Goal: Information Seeking & Learning: Learn about a topic

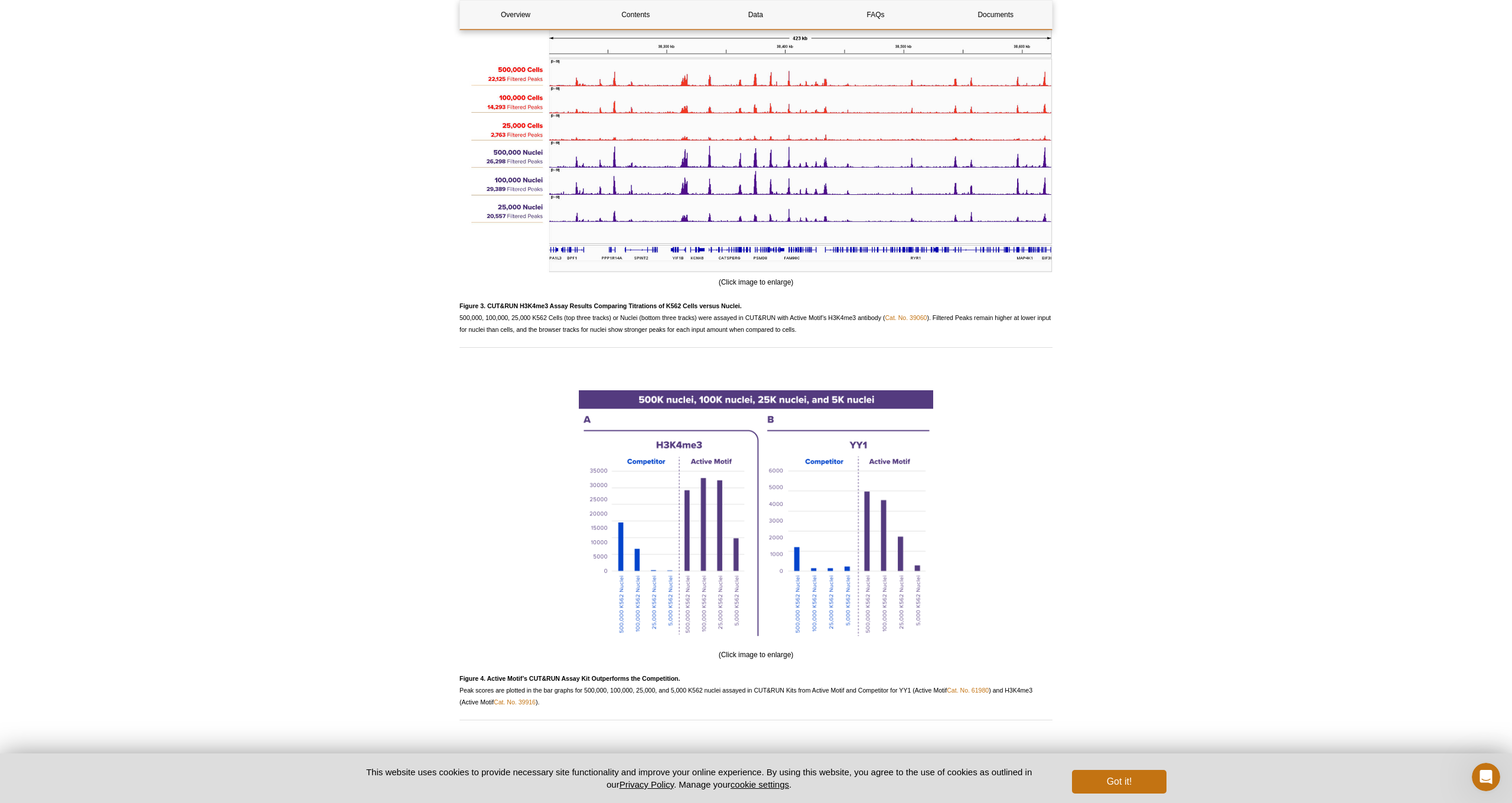
scroll to position [2381, 0]
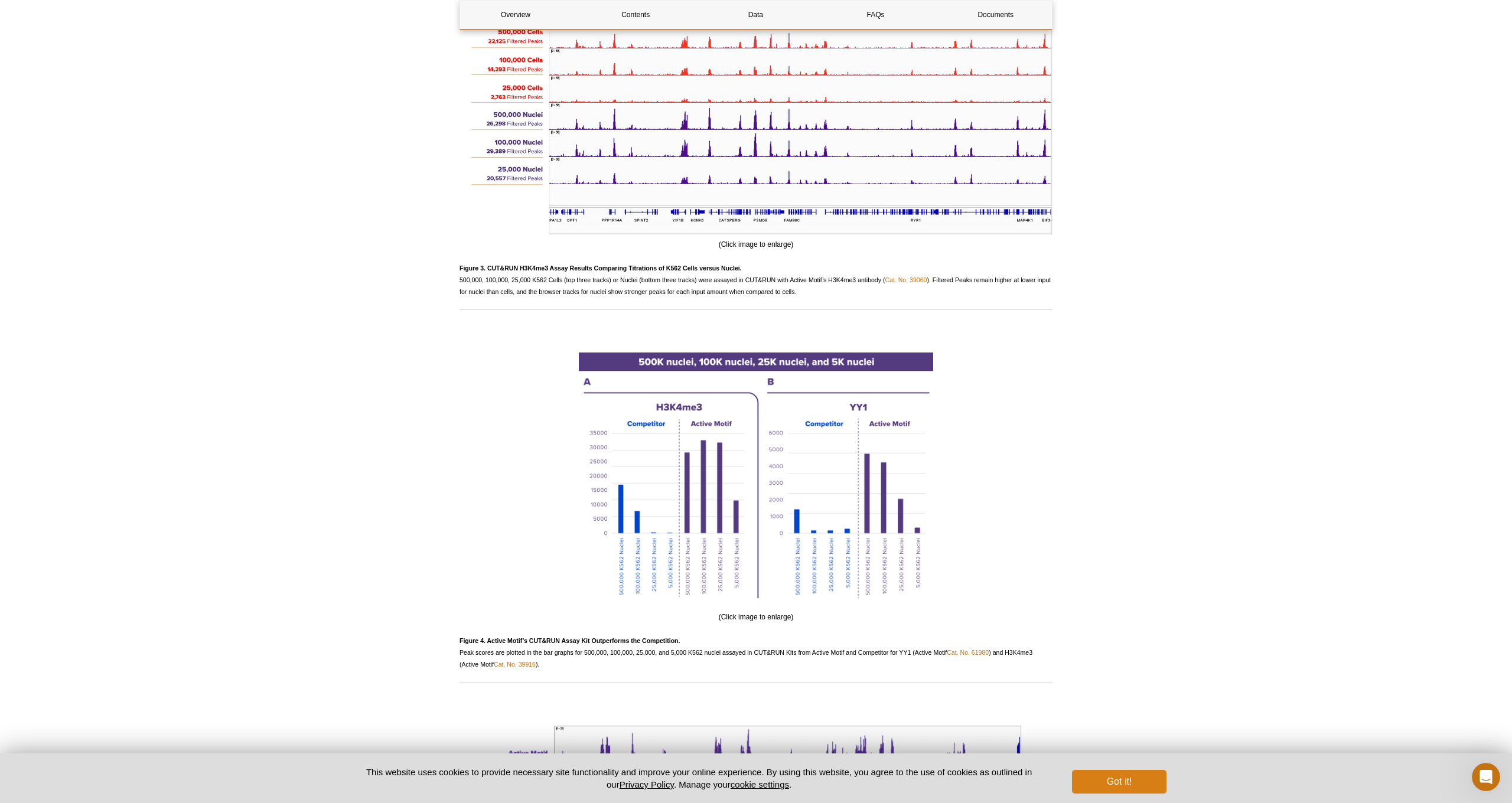
click at [1125, 791] on button "Got it!" at bounding box center [1119, 781] width 94 height 24
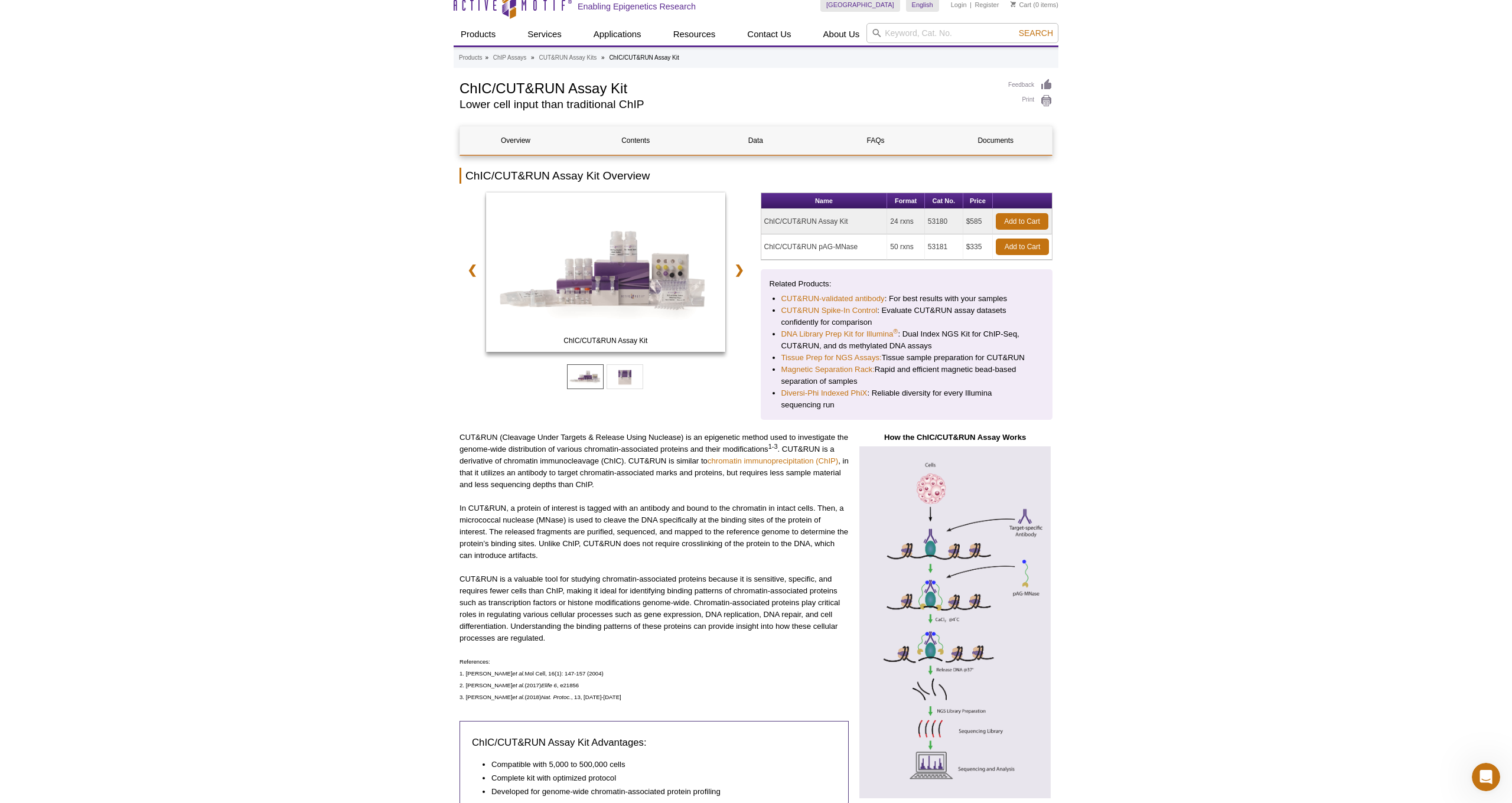
scroll to position [45, 0]
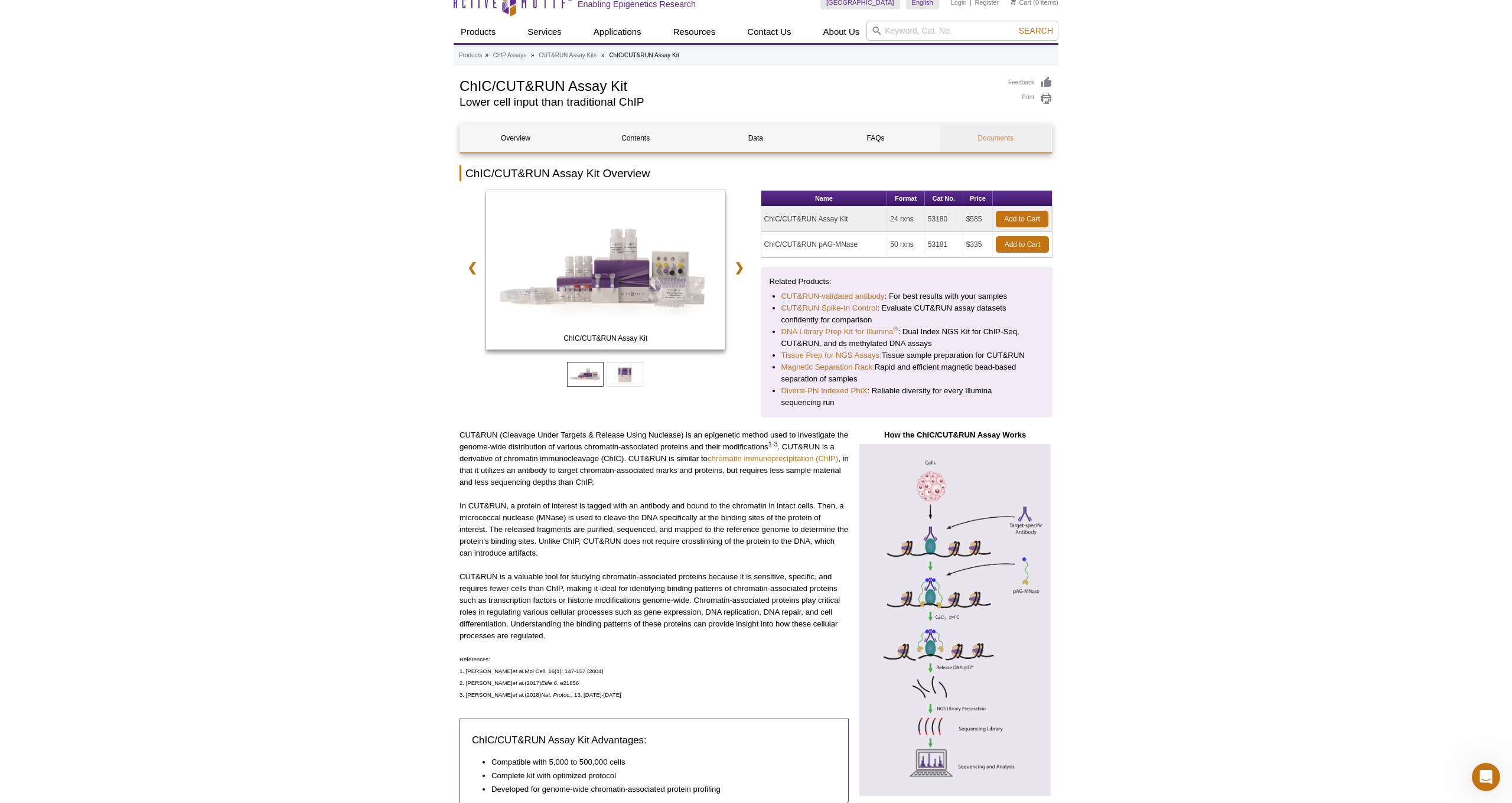
click at [973, 134] on link "Documents" at bounding box center [995, 138] width 111 height 28
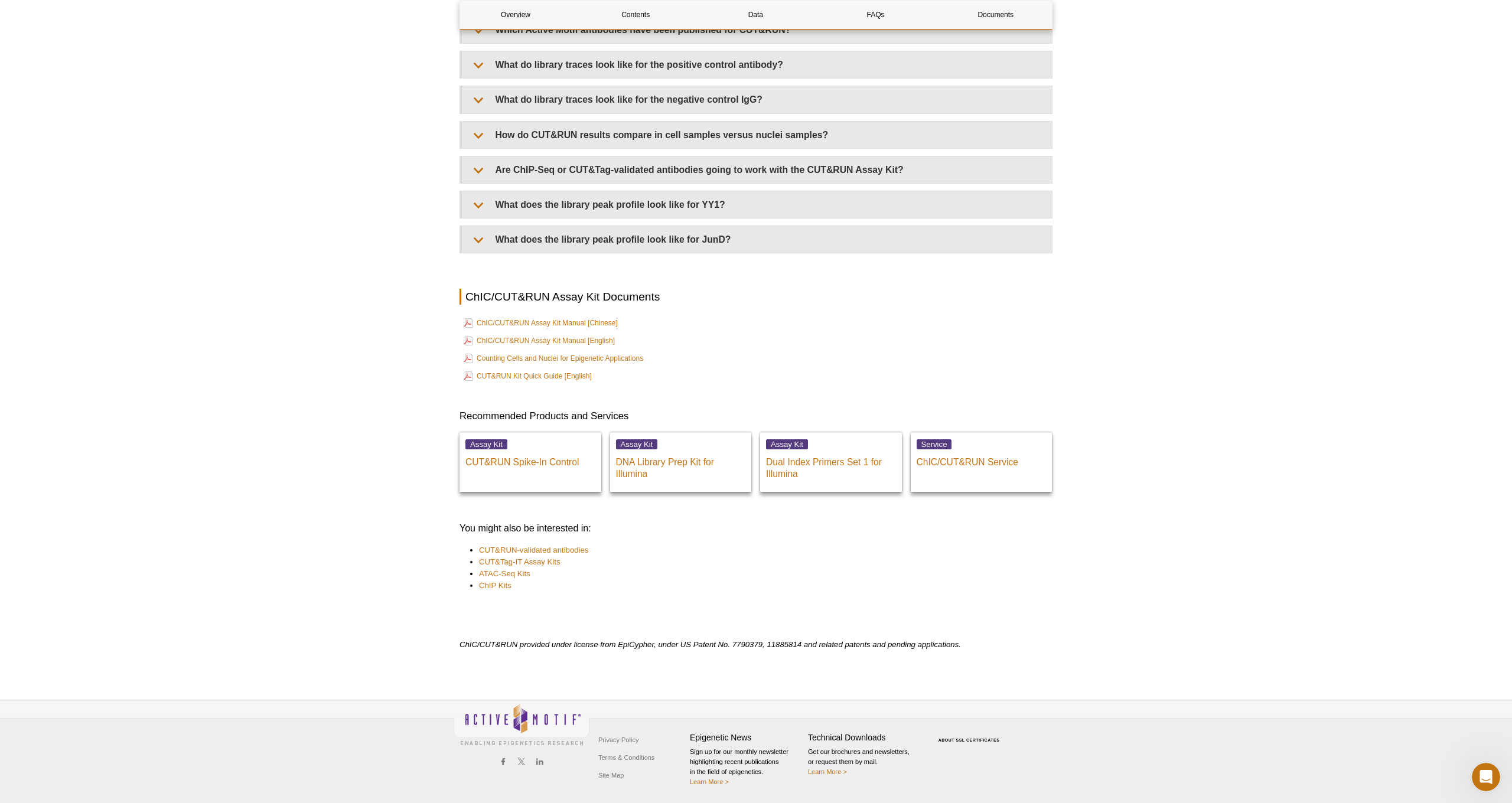
scroll to position [3709, 0]
click at [513, 343] on link "ChIC/CUT&RUN Assay Kit Manual [English]" at bounding box center [539, 341] width 152 height 14
click at [552, 378] on link "CUT&RUN Kit Quick Guide [English]" at bounding box center [528, 376] width 128 height 14
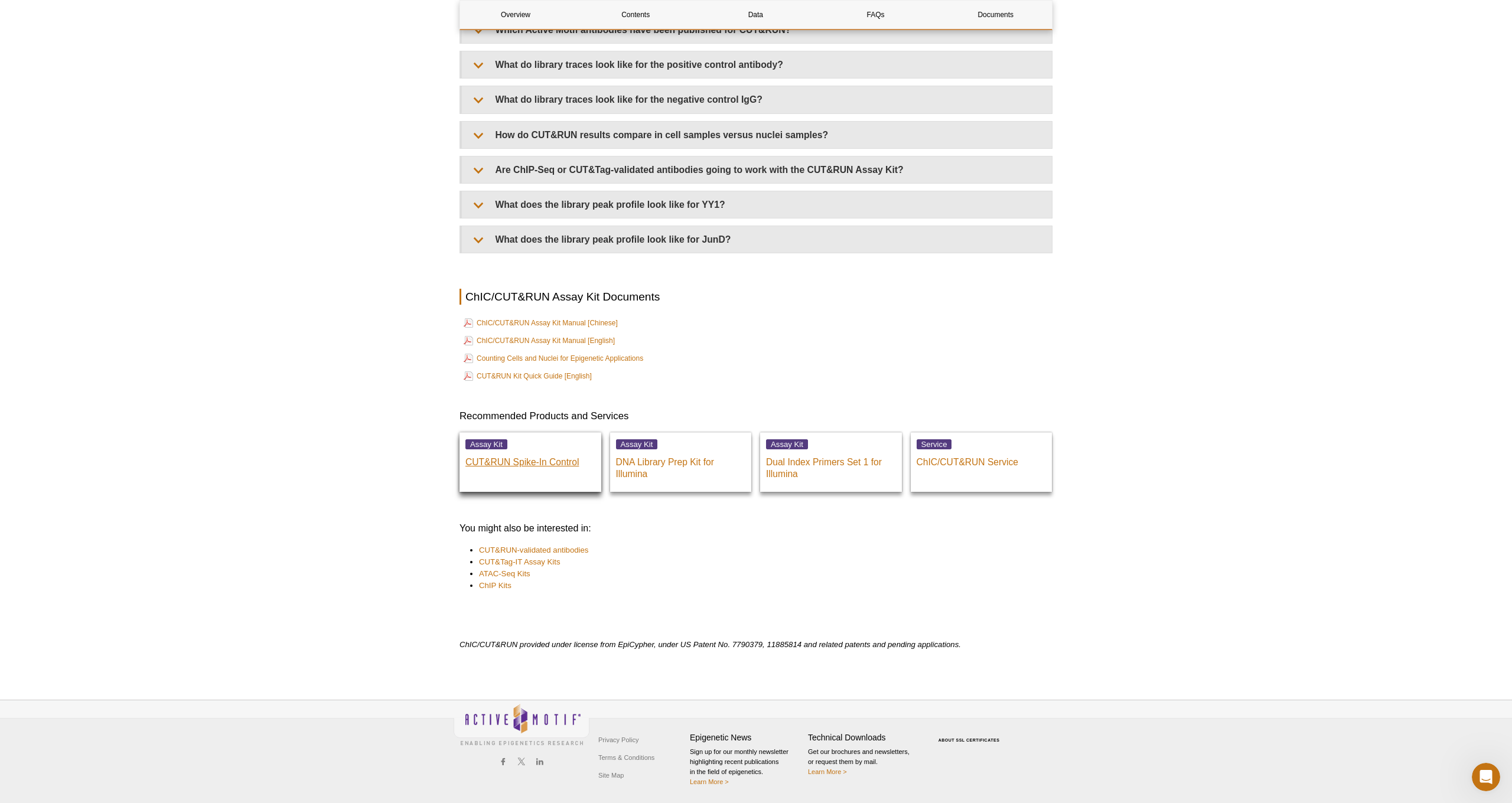
click at [539, 464] on p "CUT&RUN Spike-In Control" at bounding box center [530, 459] width 130 height 18
click at [536, 464] on p "CUT&RUN Spike-In Control" at bounding box center [530, 459] width 130 height 18
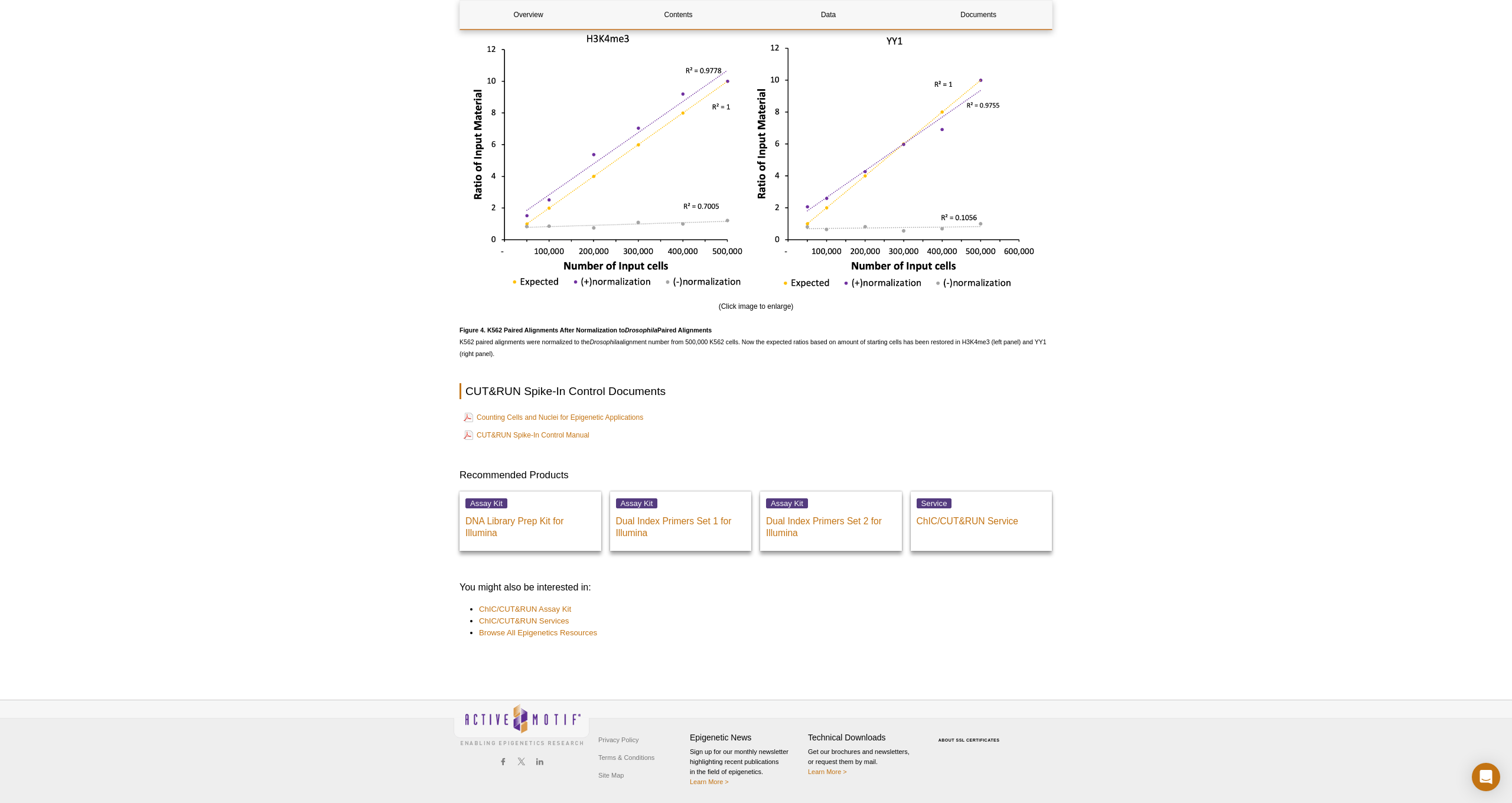
scroll to position [2126, 0]
click at [504, 521] on p "DNA Library Prep Kit for Illumina" at bounding box center [530, 524] width 130 height 30
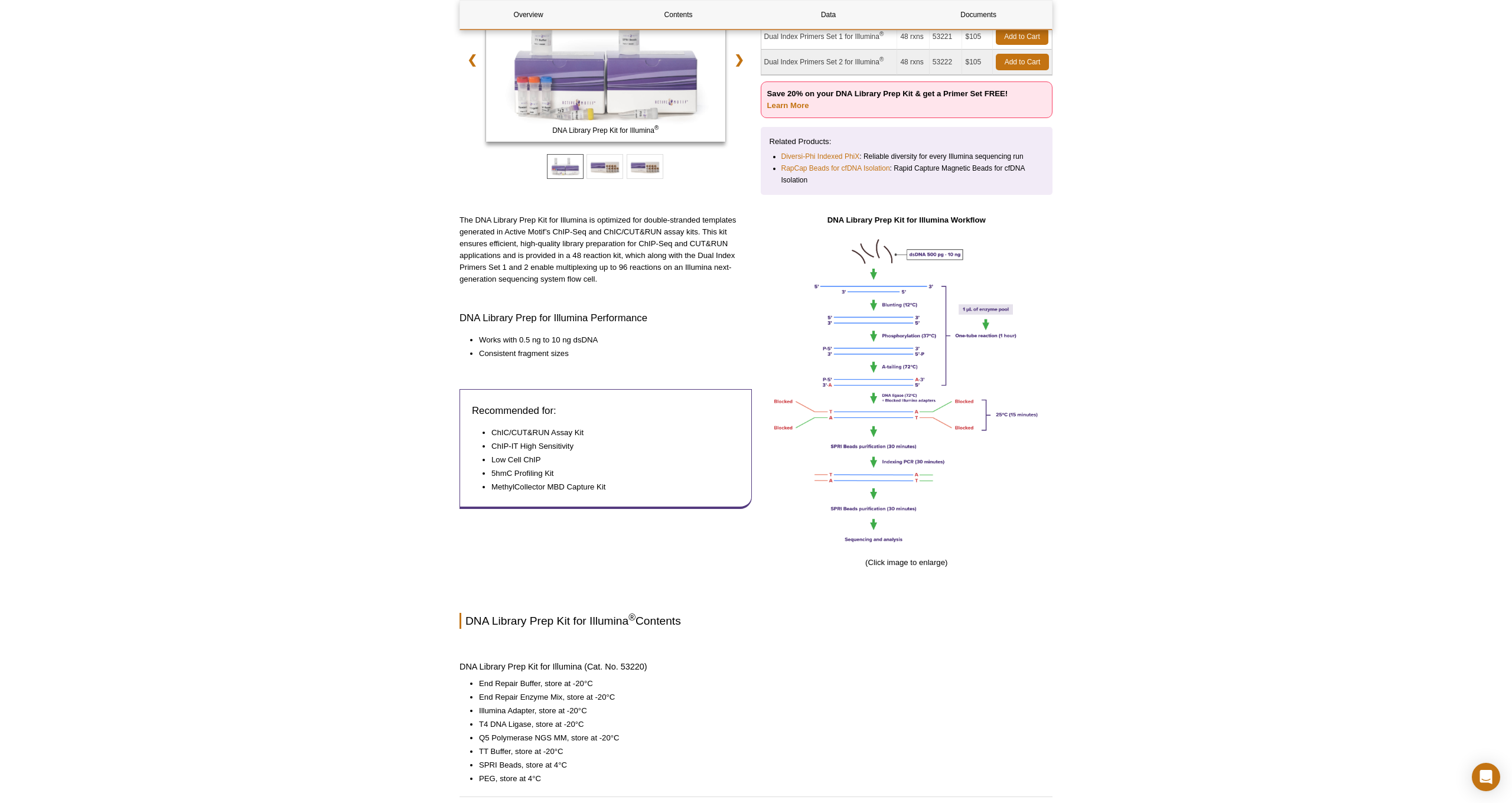
scroll to position [213, 0]
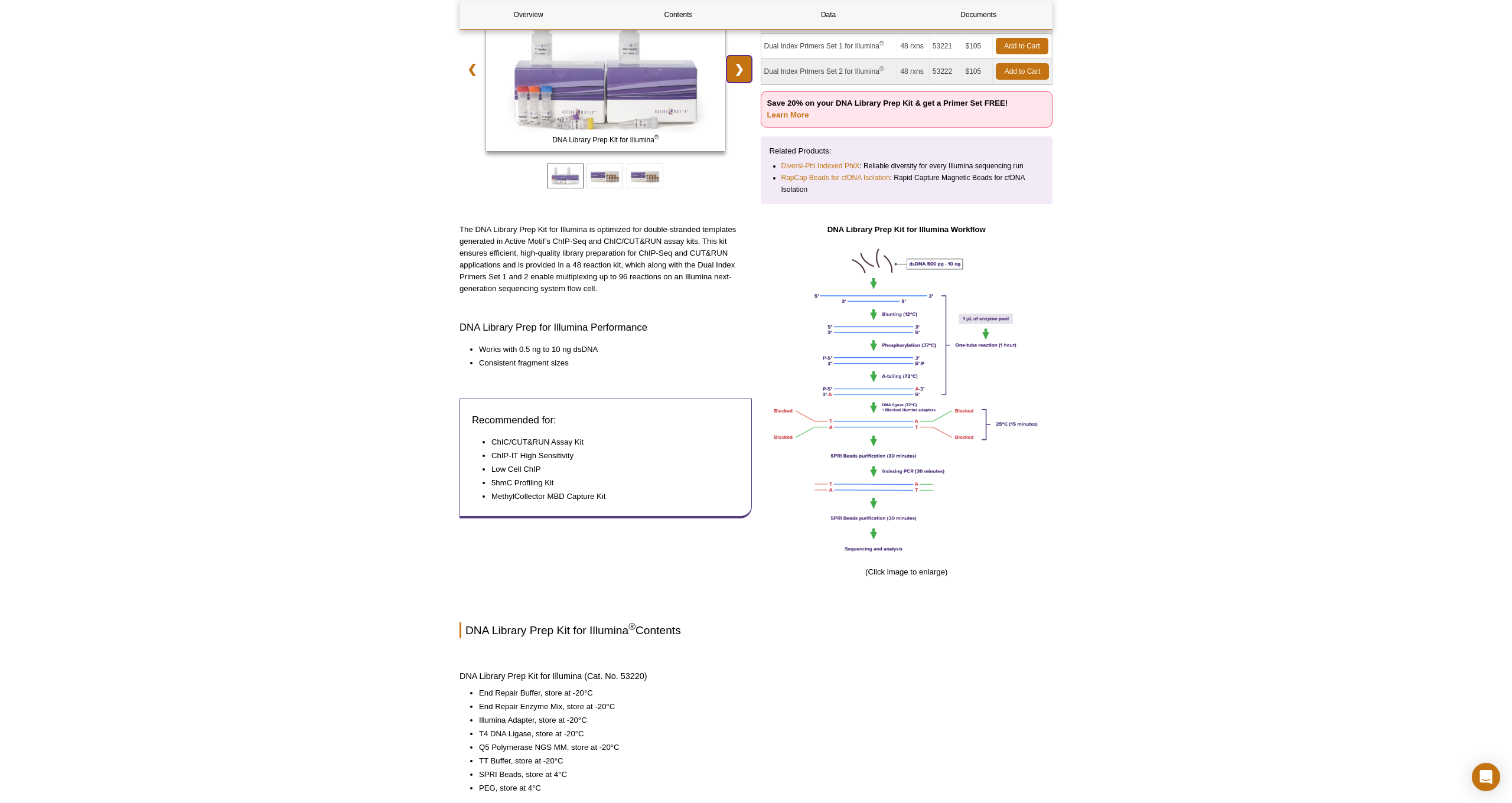
click at [736, 70] on link "❯" at bounding box center [739, 69] width 26 height 27
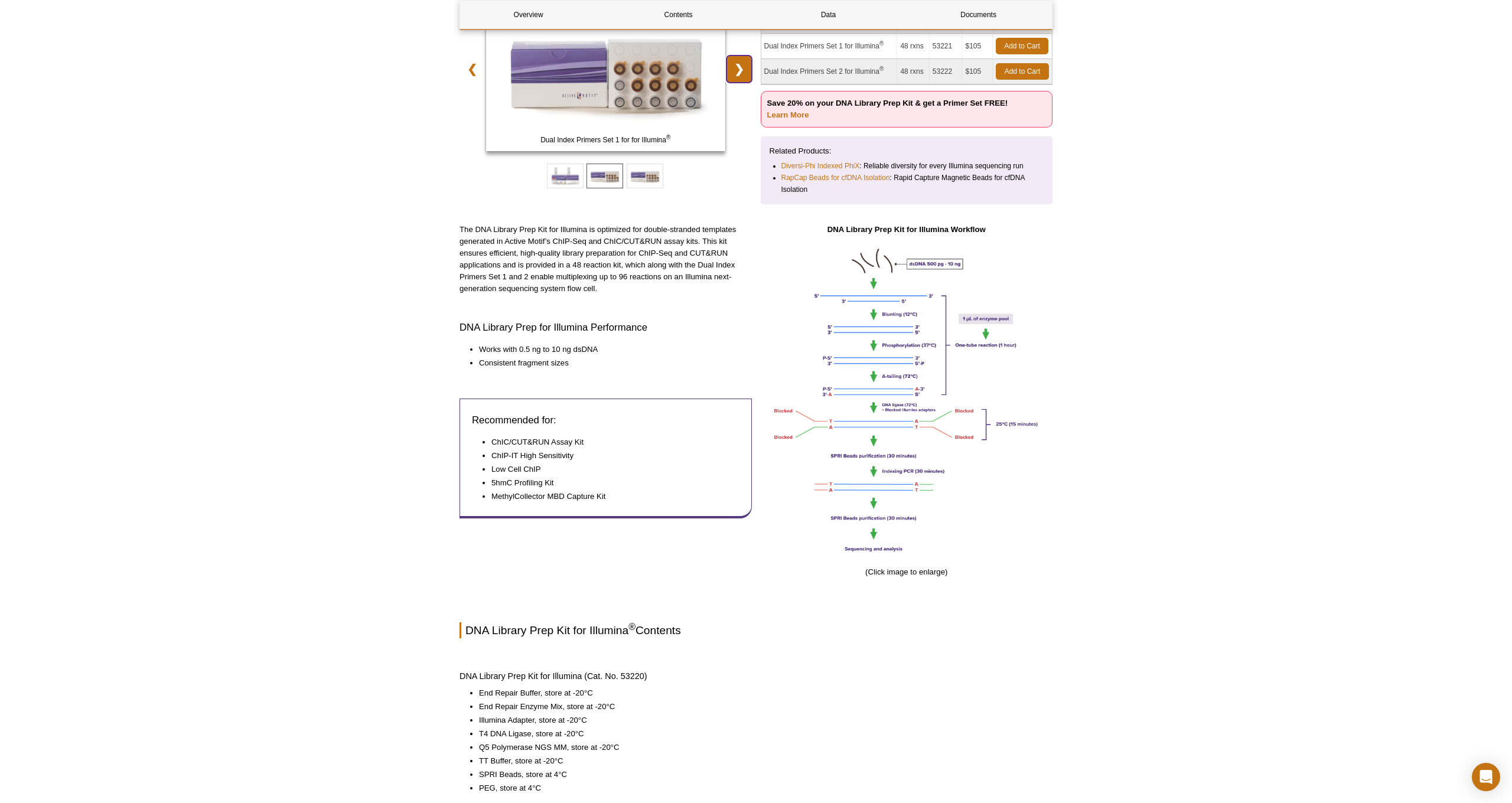
click at [740, 69] on link "❯" at bounding box center [739, 69] width 26 height 27
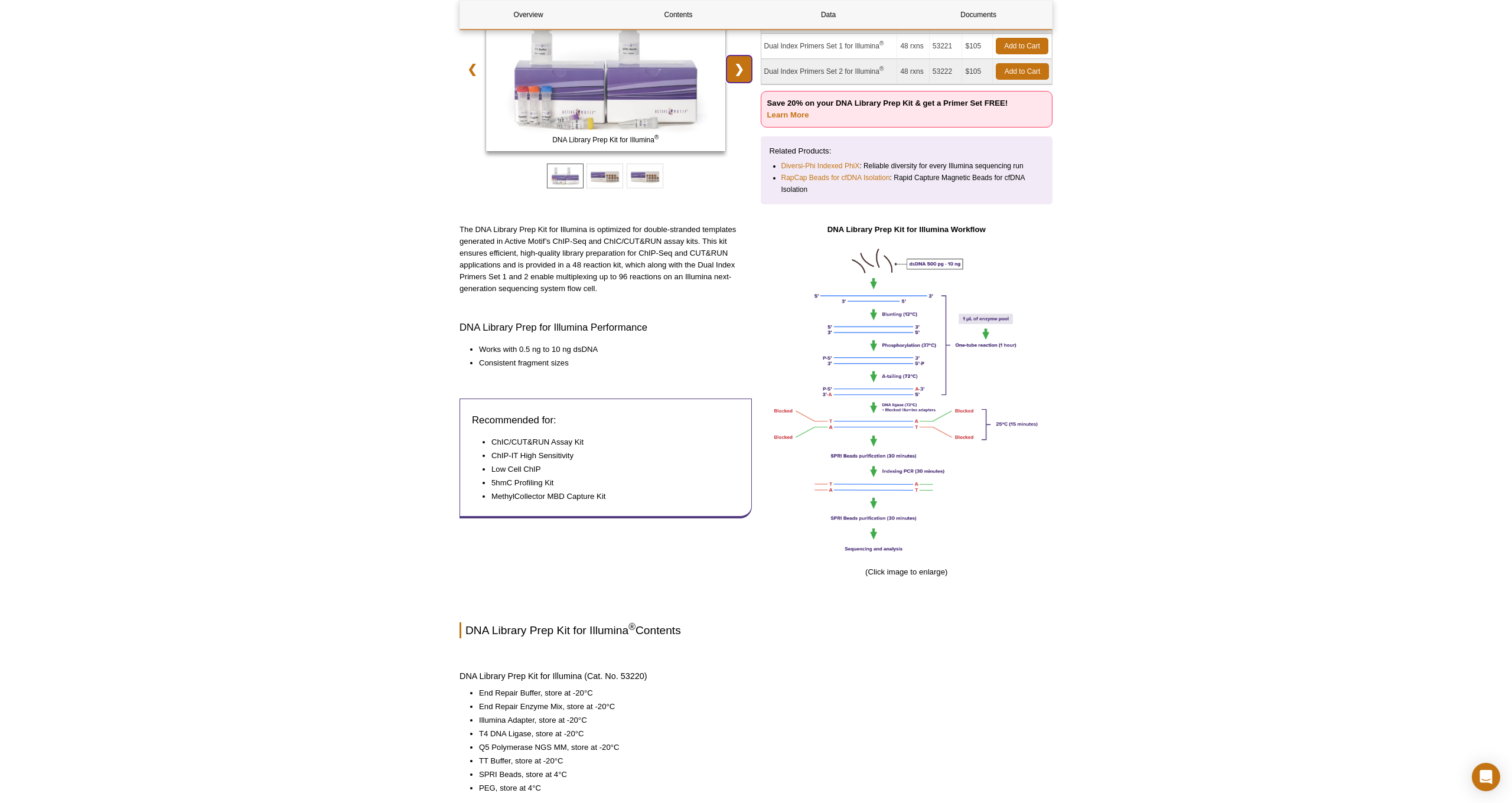
click at [740, 69] on link "❯" at bounding box center [739, 69] width 26 height 27
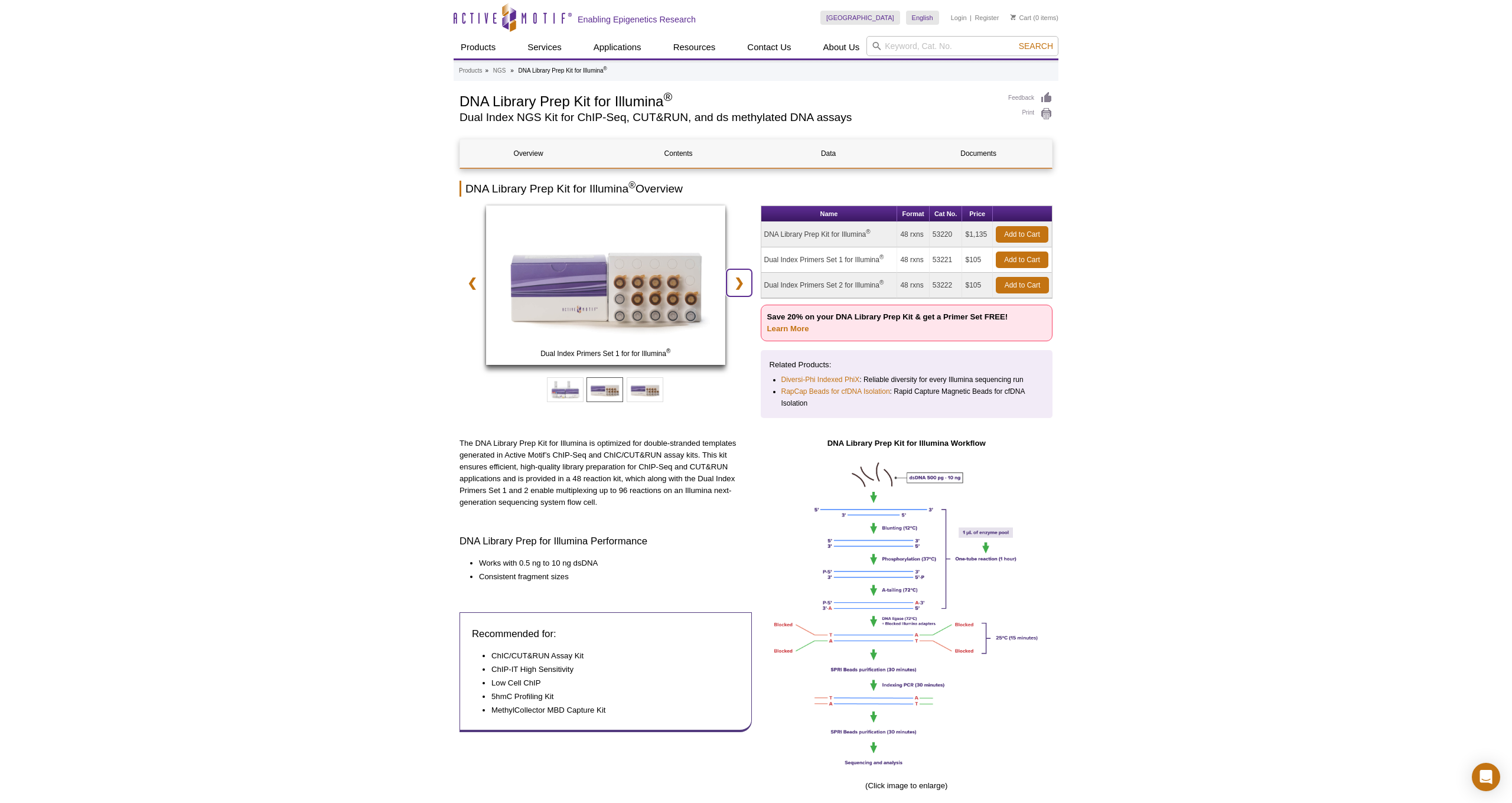
scroll to position [0, 0]
click at [541, 151] on link "Overview" at bounding box center [528, 153] width 137 height 28
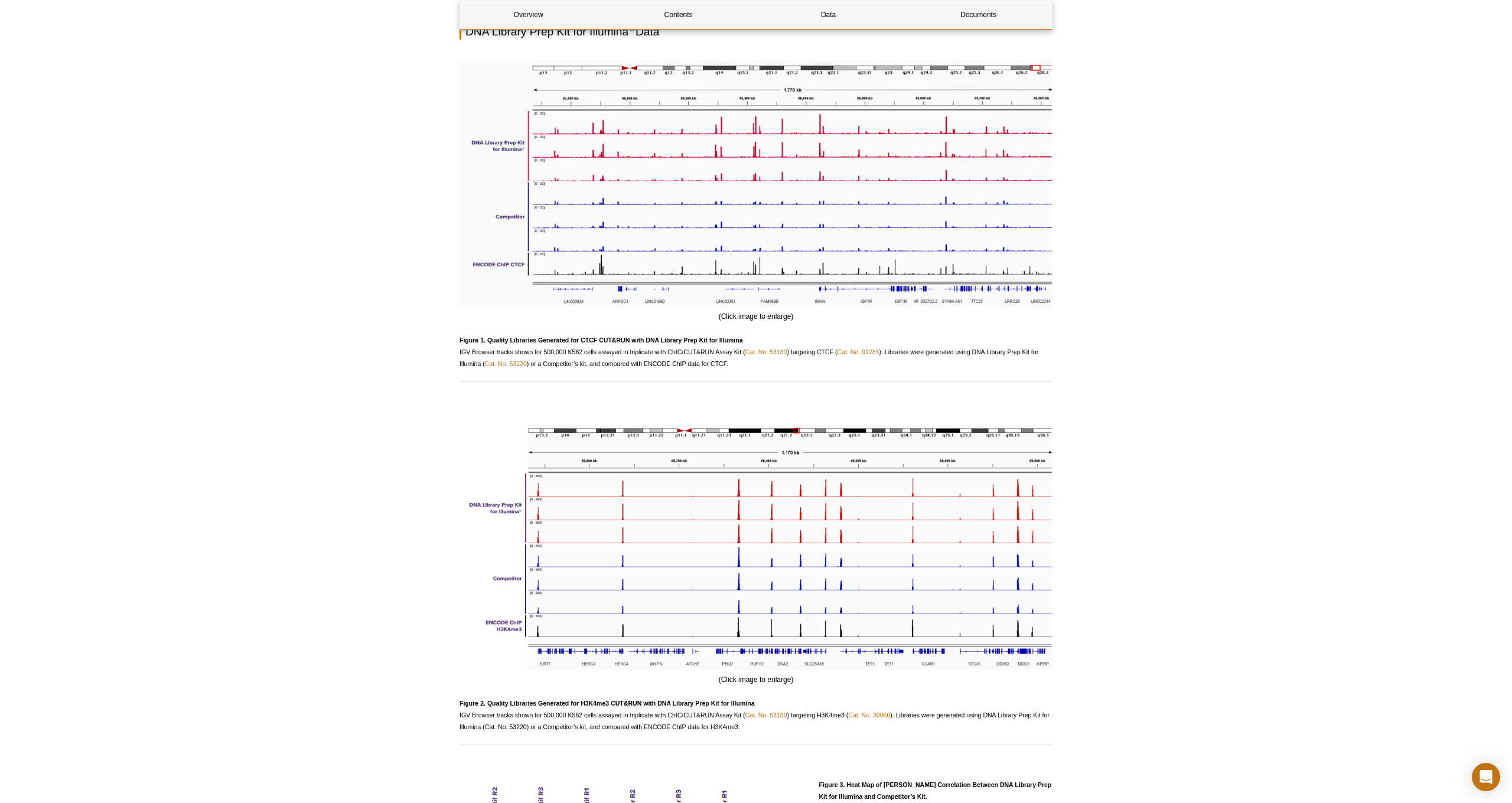
scroll to position [1292, 0]
